Goal: Task Accomplishment & Management: Complete application form

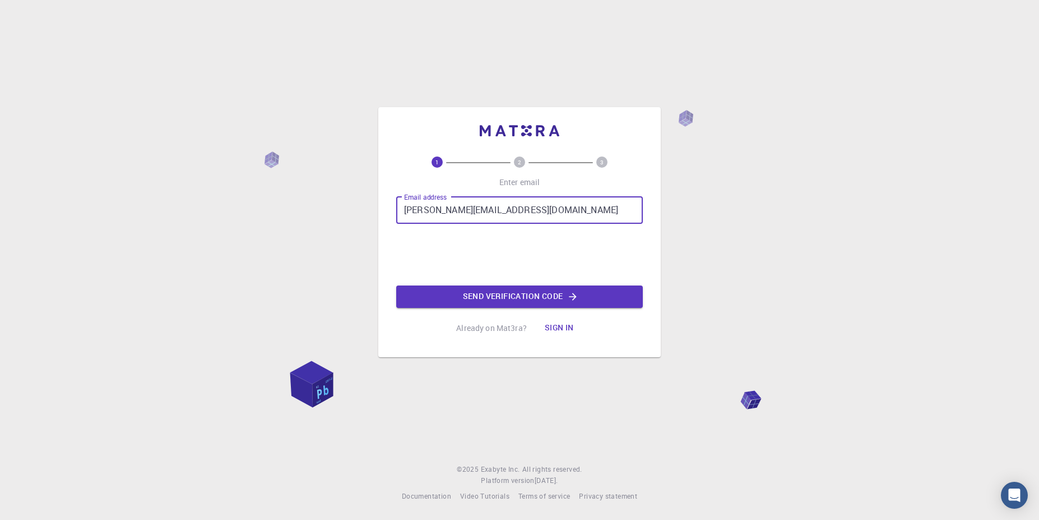
type input "[PERSON_NAME][EMAIL_ADDRESS][DOMAIN_NAME]"
click at [496, 298] on button "Send verification code" at bounding box center [519, 296] width 247 height 22
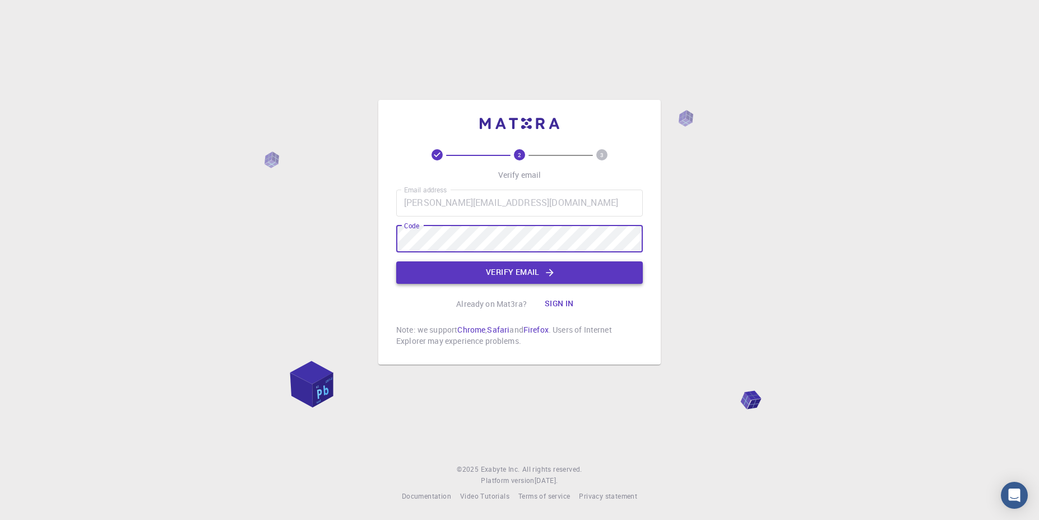
click at [507, 277] on button "Verify email" at bounding box center [519, 272] width 247 height 22
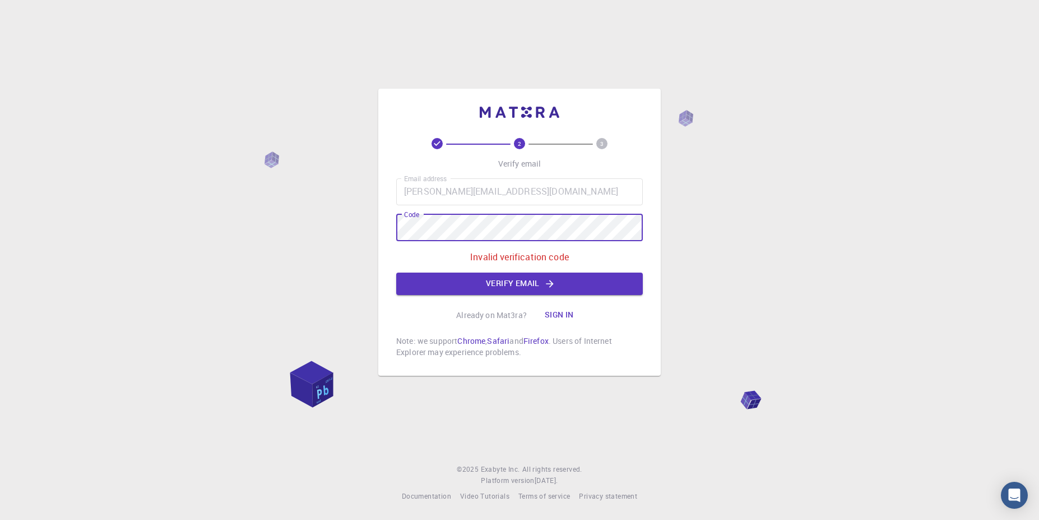
click at [386, 230] on div "2 3 Verify email Email address [PERSON_NAME][EMAIL_ADDRESS][DOMAIN_NAME] Email …" at bounding box center [519, 232] width 283 height 287
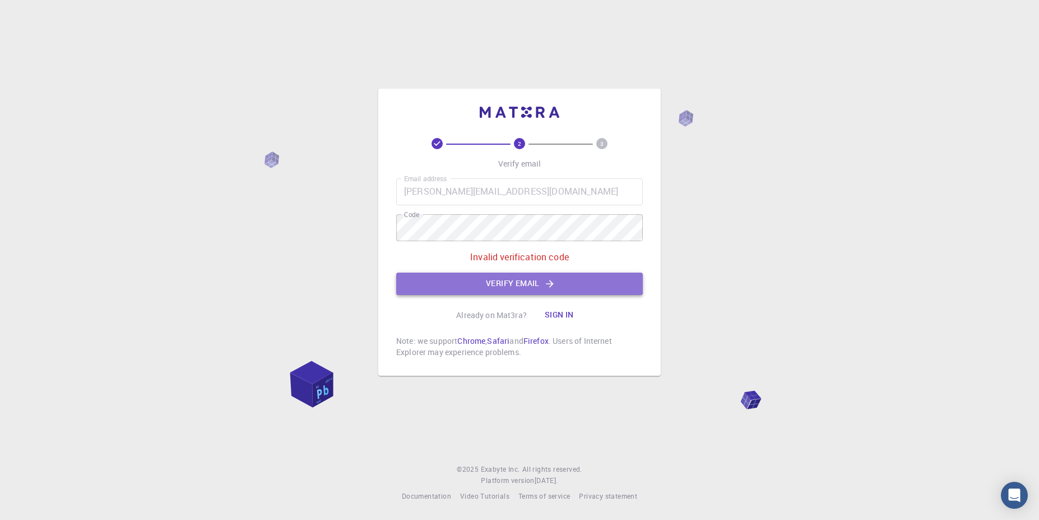
click at [443, 284] on button "Verify email" at bounding box center [519, 283] width 247 height 22
click at [547, 287] on icon "button" at bounding box center [549, 283] width 11 height 11
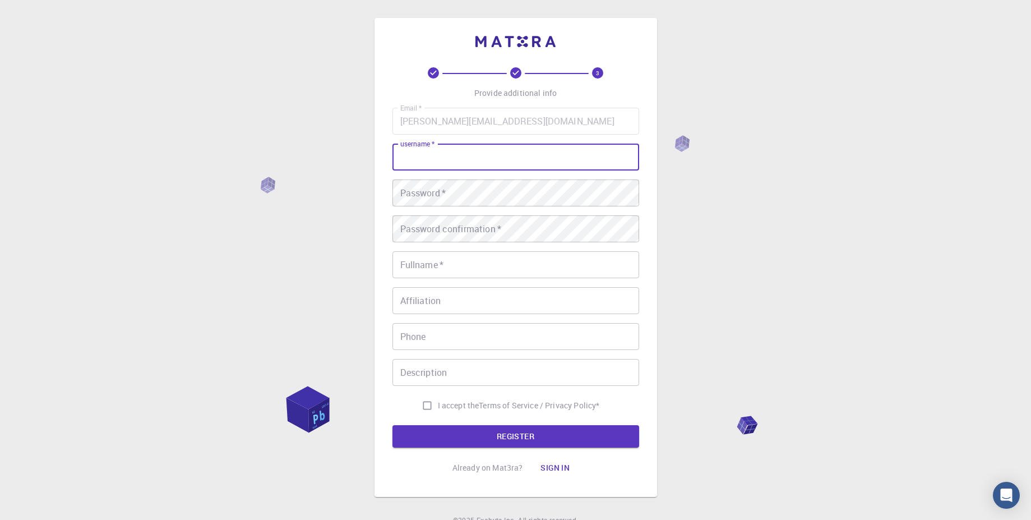
click at [545, 163] on input "username   *" at bounding box center [515, 157] width 247 height 27
type input "PaoloCarecci"
click at [435, 192] on div "Password   * Password   *" at bounding box center [515, 192] width 247 height 27
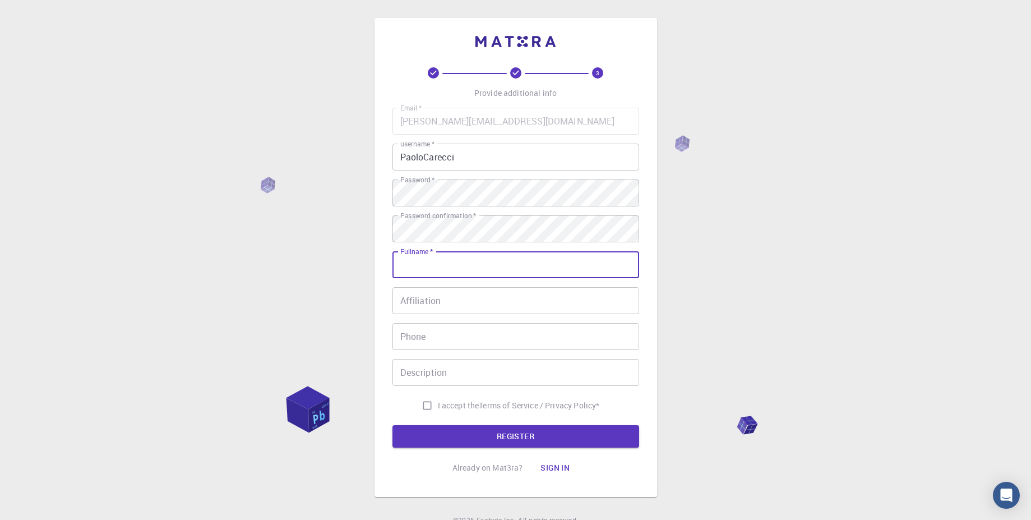
click at [440, 266] on input "Fullname   *" at bounding box center [515, 264] width 247 height 27
type input "[PERSON_NAME]"
click at [424, 409] on input "I accept the Terms of Service / Privacy Policy *" at bounding box center [427, 405] width 21 height 21
checkbox input "true"
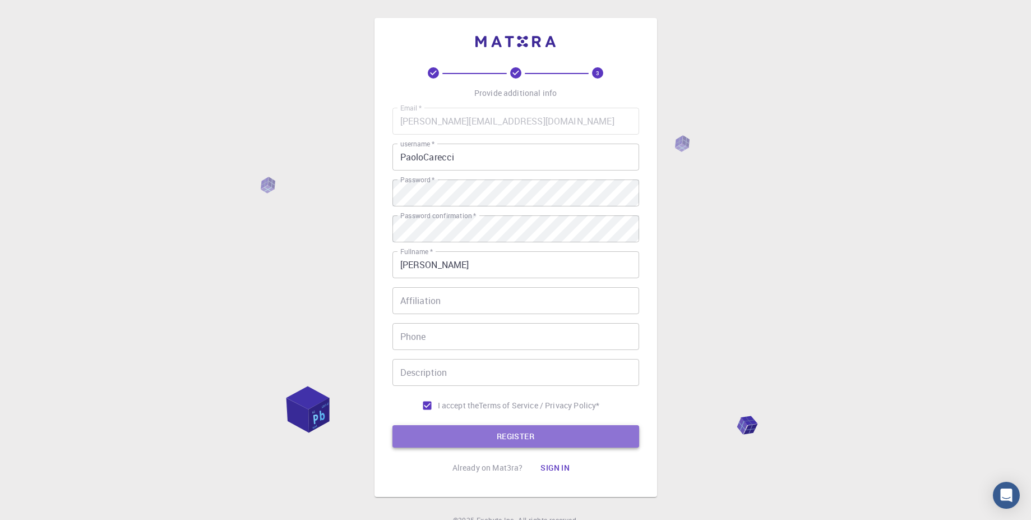
click at [464, 432] on button "REGISTER" at bounding box center [515, 436] width 247 height 22
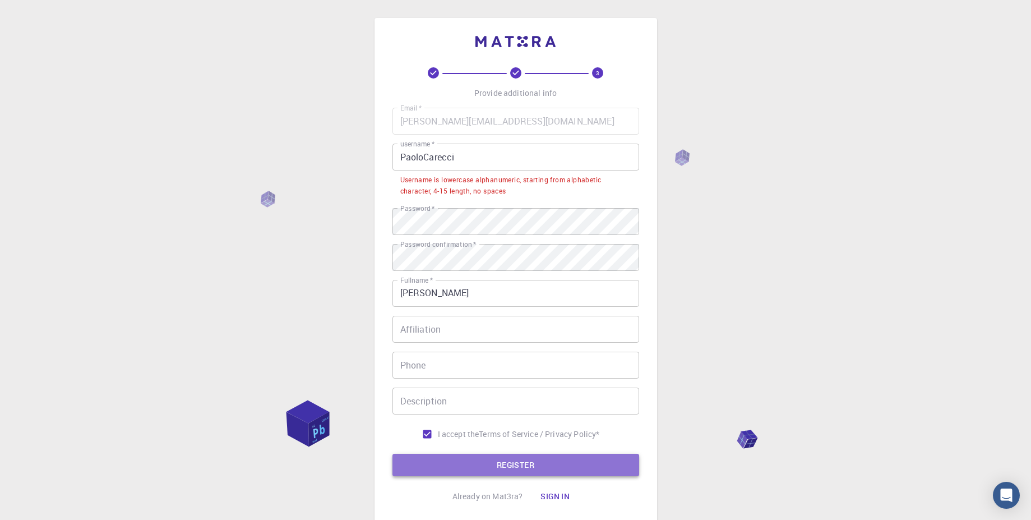
click at [542, 466] on button "REGISTER" at bounding box center [515, 465] width 247 height 22
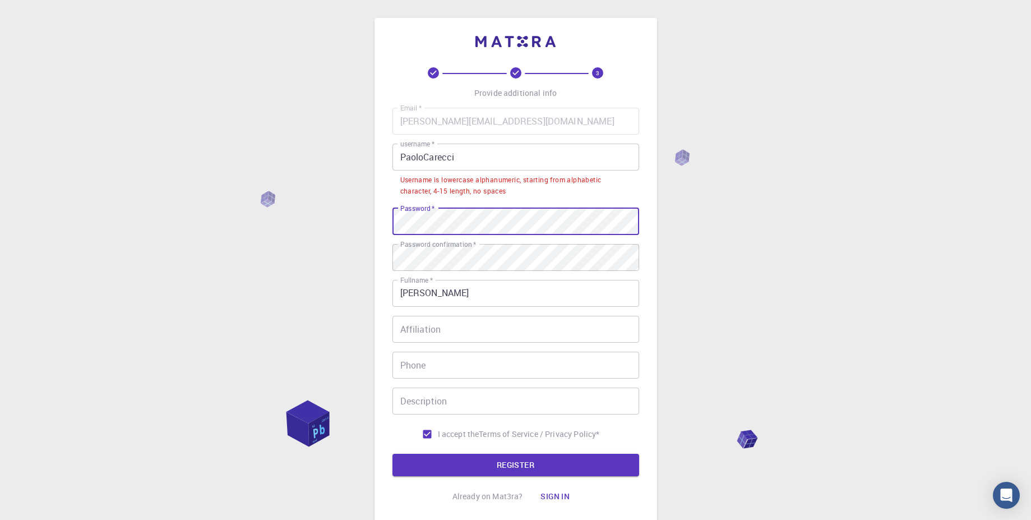
click at [297, 194] on div "3 Provide additional info Email   * [PERSON_NAME][EMAIL_ADDRESS][DOMAIN_NAME] E…" at bounding box center [515, 299] width 1031 height 599
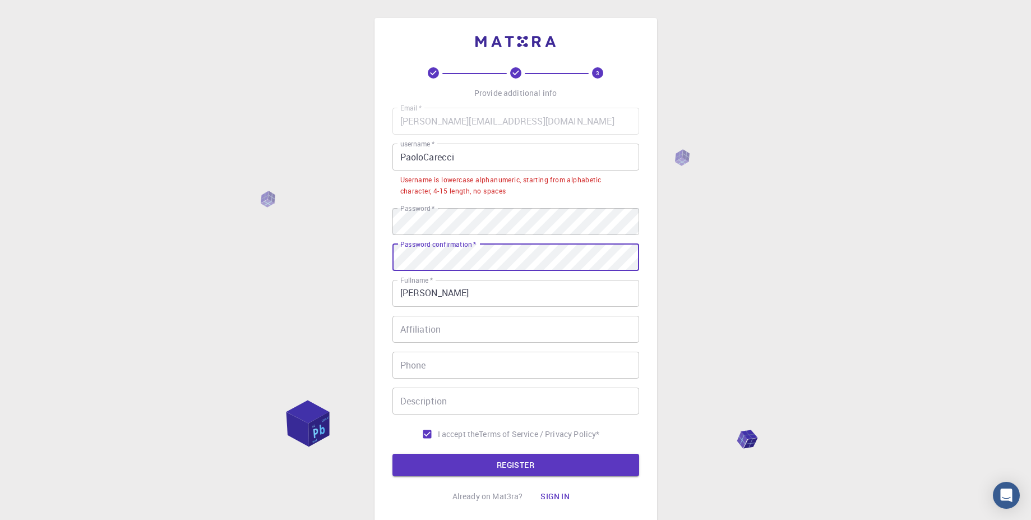
click at [351, 243] on div "3 Provide additional info Email   * [PERSON_NAME][EMAIL_ADDRESS][DOMAIN_NAME] E…" at bounding box center [515, 299] width 1031 height 599
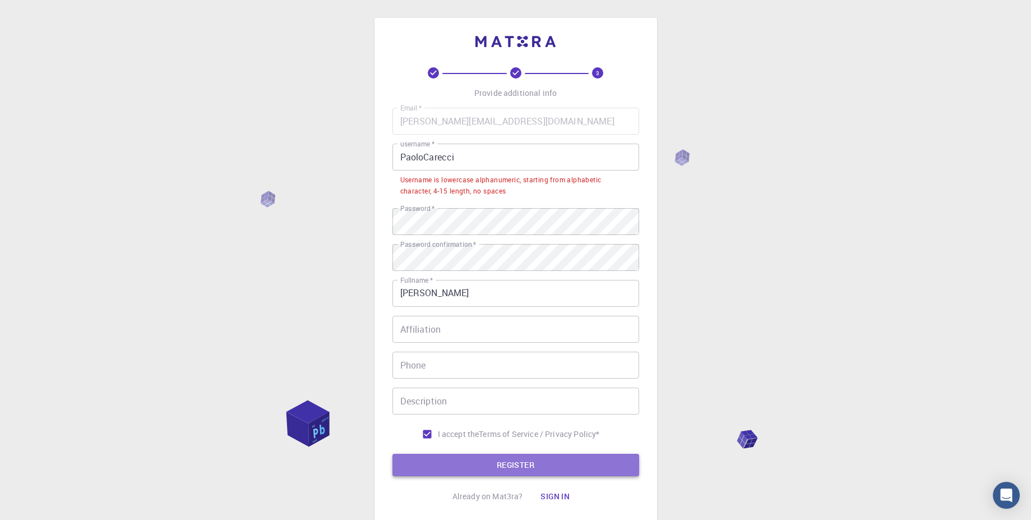
click at [487, 470] on button "REGISTER" at bounding box center [515, 465] width 247 height 22
click at [498, 466] on button "REGISTER" at bounding box center [515, 465] width 247 height 22
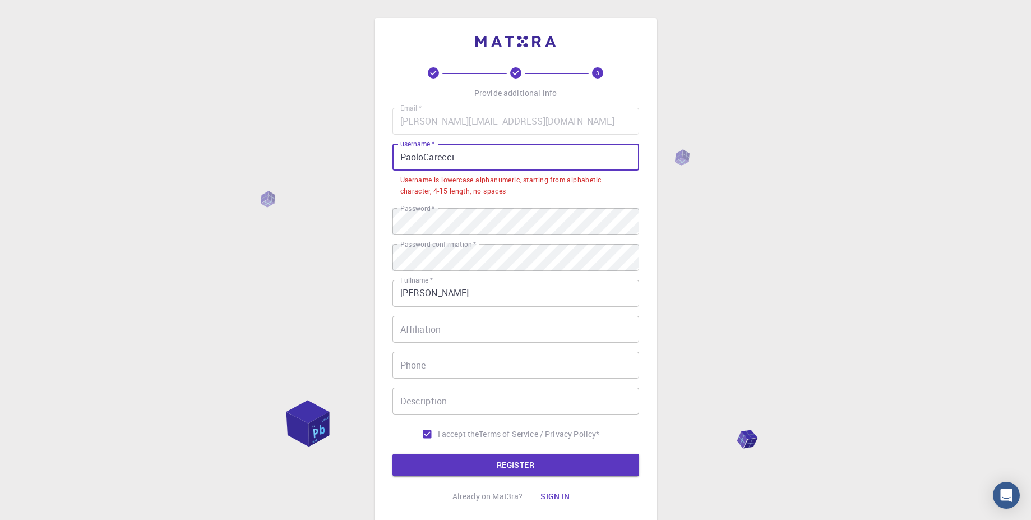
click at [405, 156] on input "PaoloCarecci" at bounding box center [515, 157] width 247 height 27
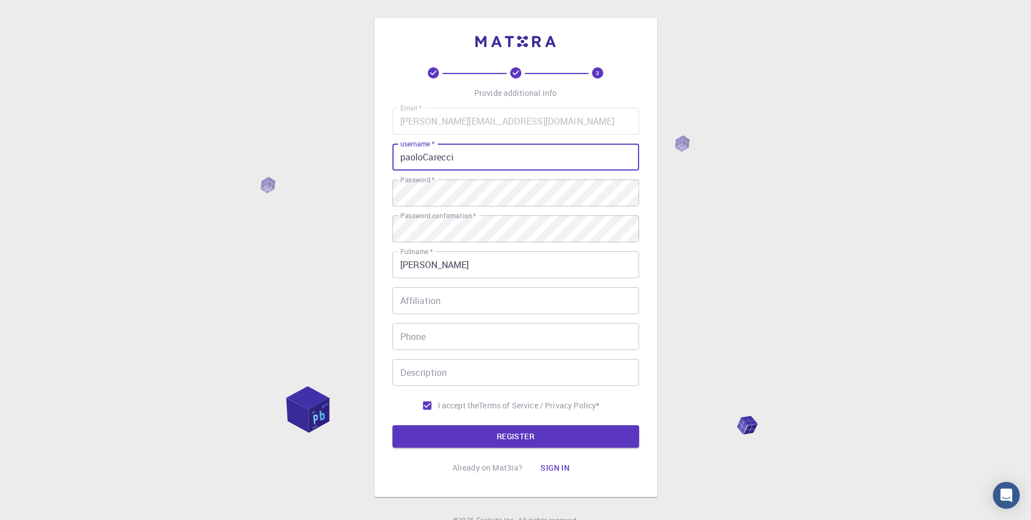
click at [431, 159] on input "paoloCarecci" at bounding box center [515, 157] width 247 height 27
type input "paolocarecci"
click at [543, 440] on button "REGISTER" at bounding box center [515, 436] width 247 height 22
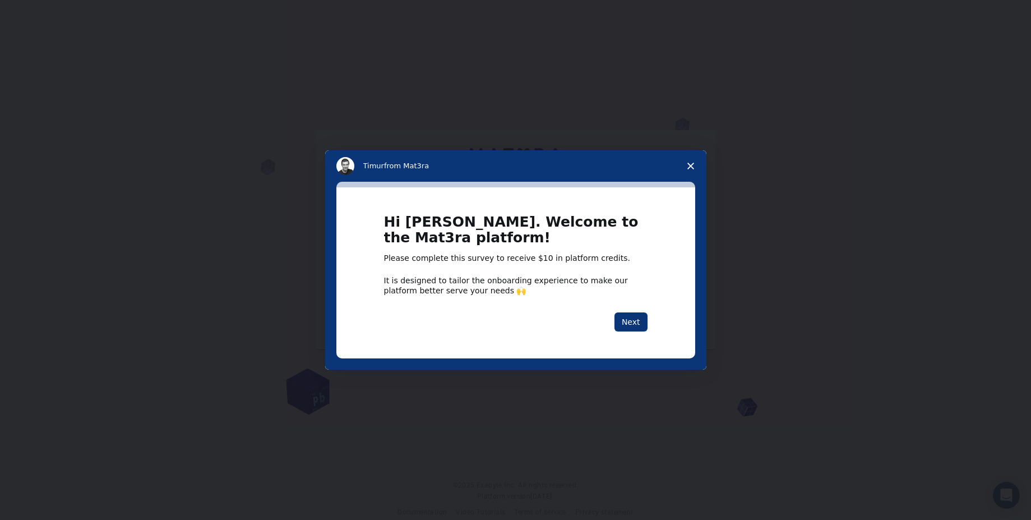
click at [694, 164] on icon "Close survey" at bounding box center [690, 166] width 7 height 7
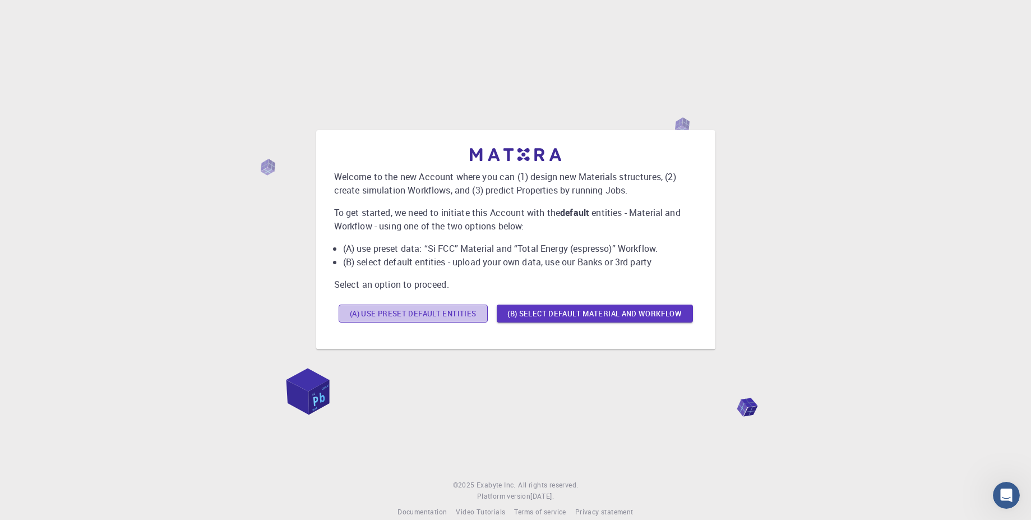
click at [437, 315] on button "(A) Use preset default entities" at bounding box center [413, 313] width 149 height 18
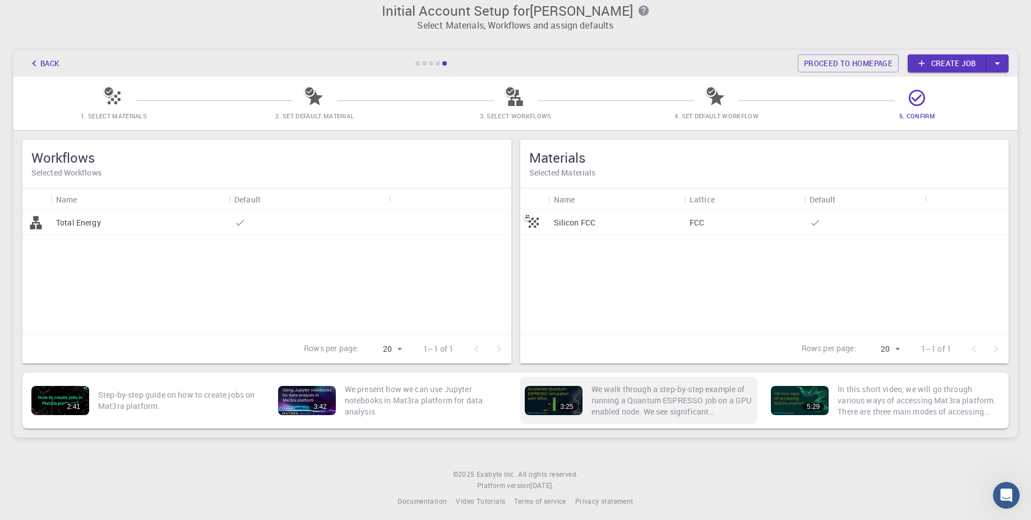
scroll to position [16, 0]
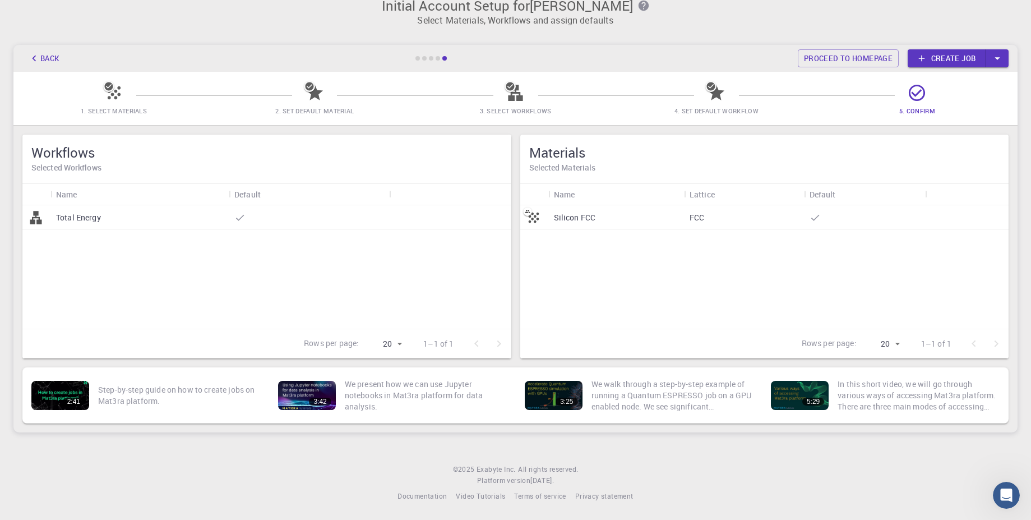
click at [110, 93] on icon at bounding box center [114, 93] width 20 height 20
click at [38, 59] on icon "button" at bounding box center [34, 58] width 12 height 12
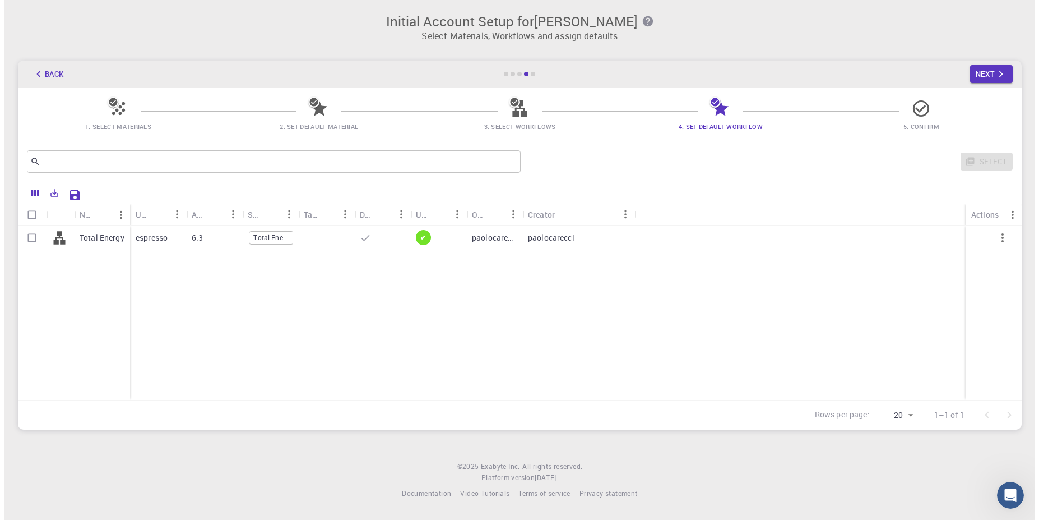
scroll to position [0, 0]
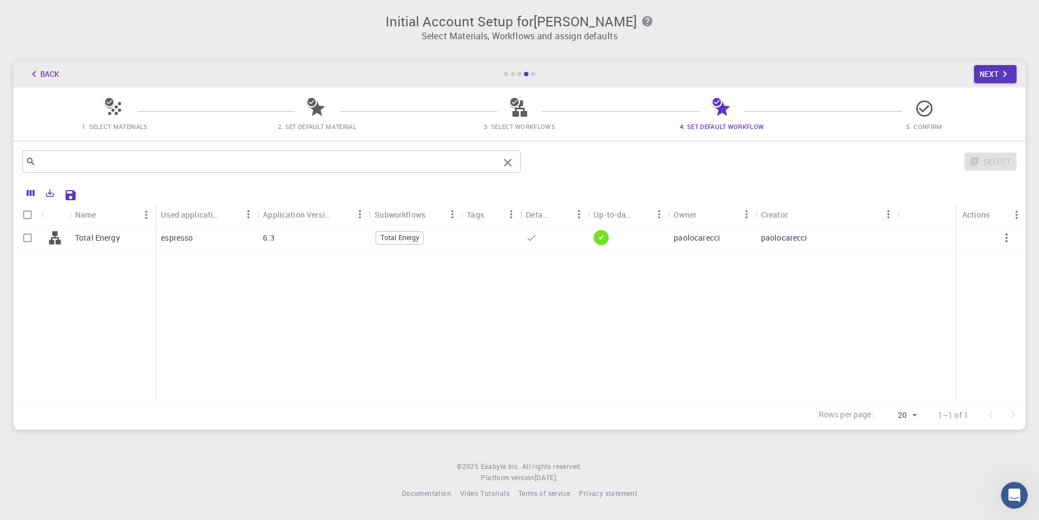
click at [138, 160] on input "text" at bounding box center [267, 162] width 463 height 16
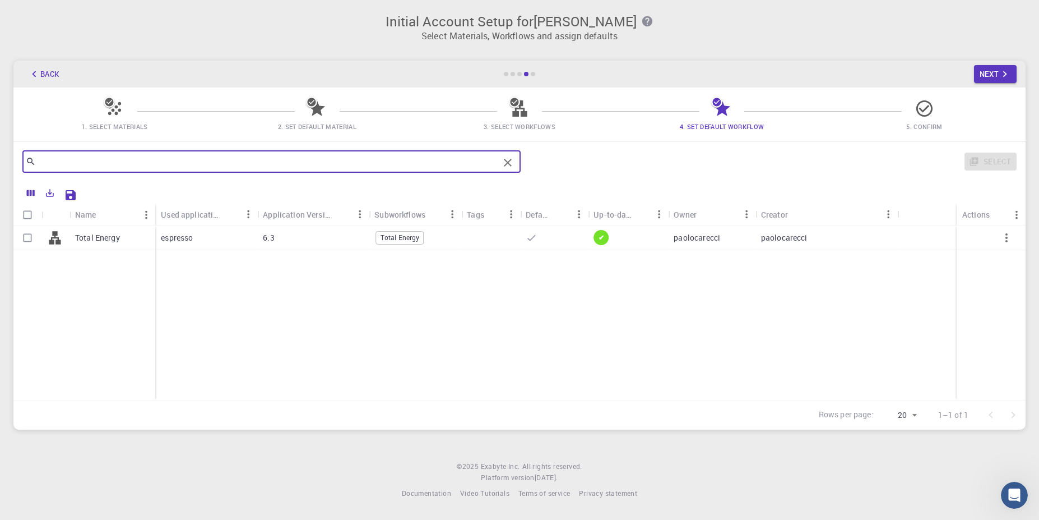
click at [967, 79] on div "Back Next" at bounding box center [519, 74] width 1013 height 27
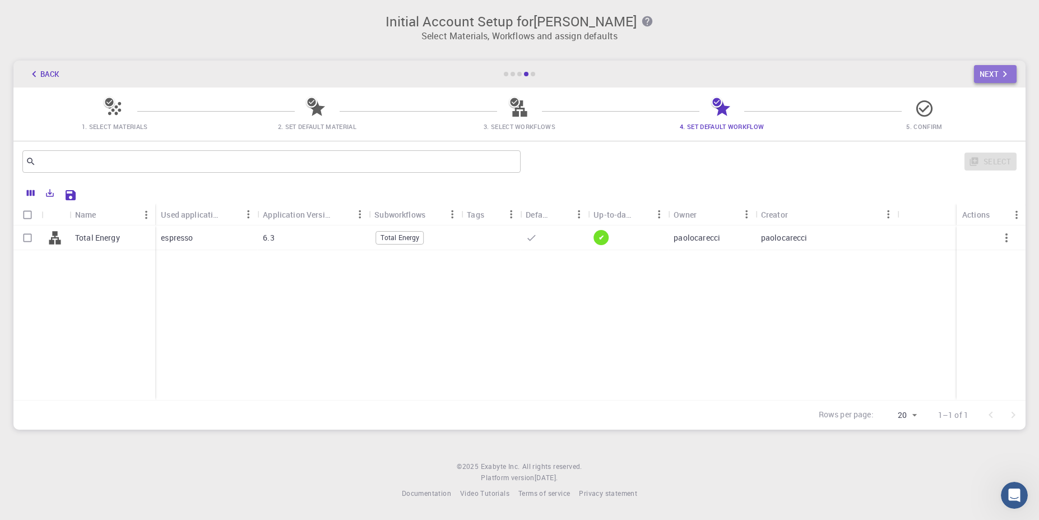
click at [1000, 72] on icon "button" at bounding box center [1005, 74] width 12 height 12
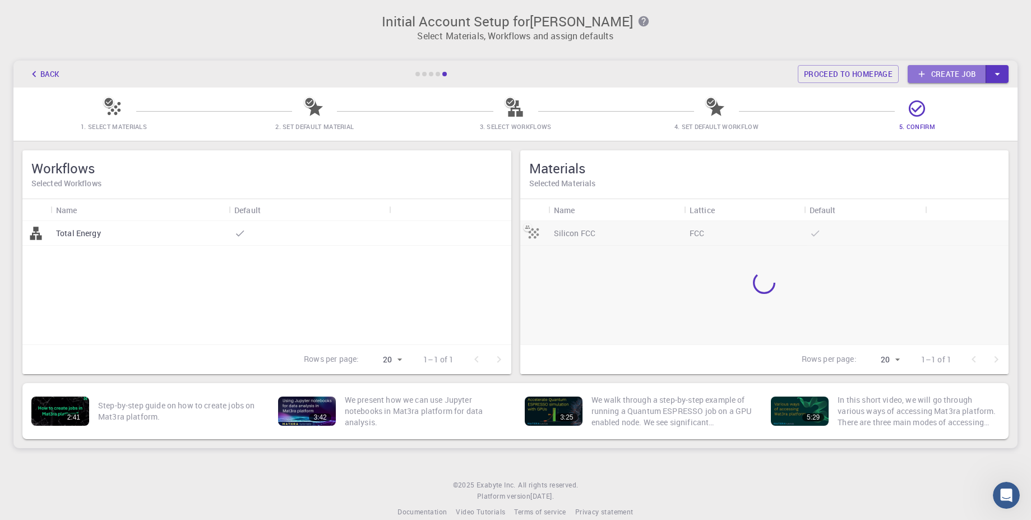
click at [963, 77] on link "Create job" at bounding box center [947, 74] width 78 height 18
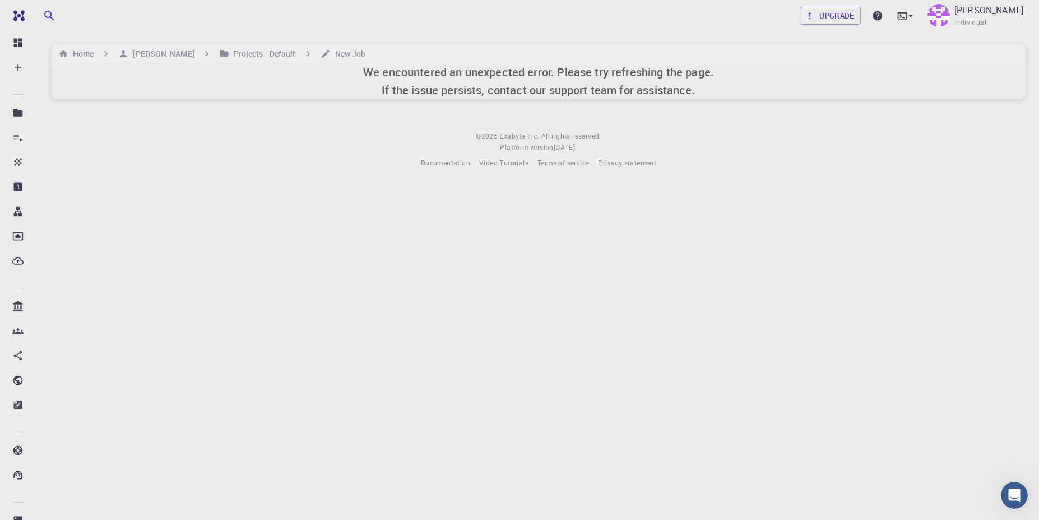
click at [269, 43] on div "Upgrade [PERSON_NAME] Individual Home [PERSON_NAME] Projects - Default New Job …" at bounding box center [538, 93] width 1001 height 187
click at [265, 50] on h6 "Projects - Default" at bounding box center [262, 54] width 67 height 12
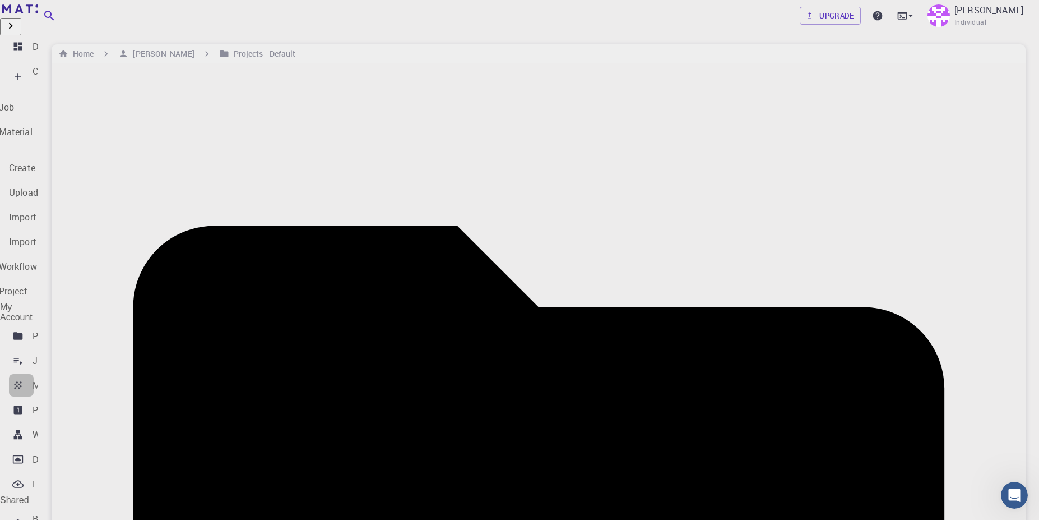
click at [70, 378] on p "Materials" at bounding box center [52, 384] width 38 height 13
